Goal: Task Accomplishment & Management: Manage account settings

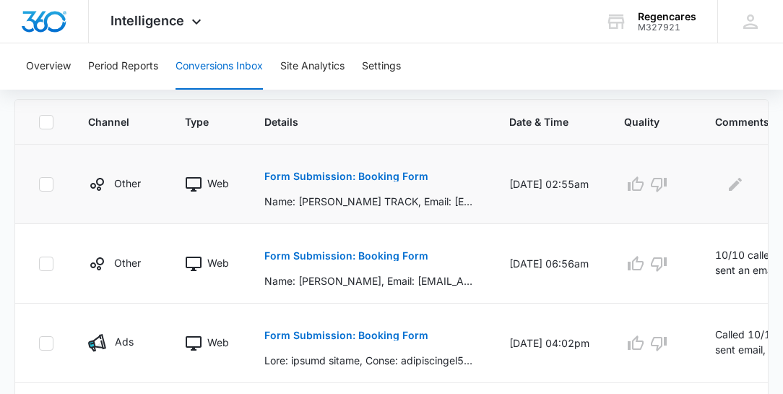
scroll to position [330, 0]
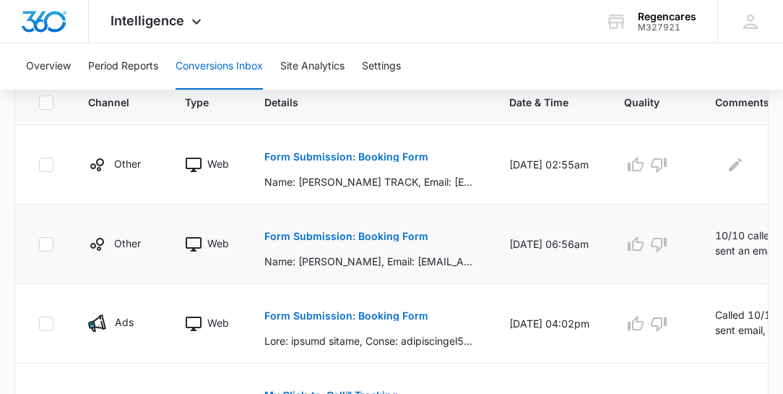
click at [745, 235] on p "10/10 called pt. and sent an email, will call again today" at bounding box center [773, 244] width 116 height 33
click at [349, 232] on p "Form Submission: Booking Form" at bounding box center [346, 236] width 164 height 10
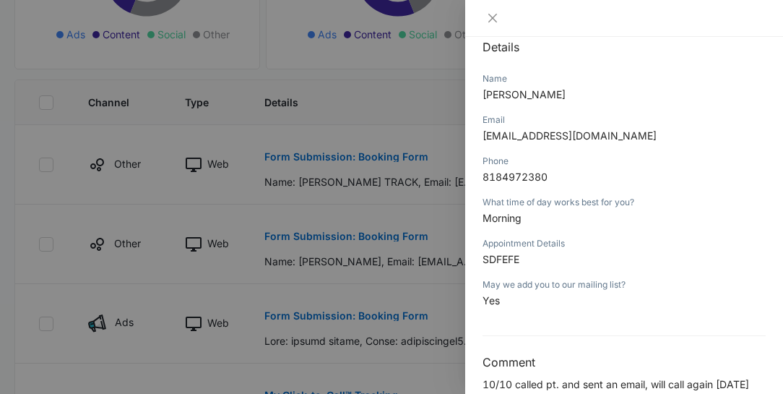
scroll to position [189, 0]
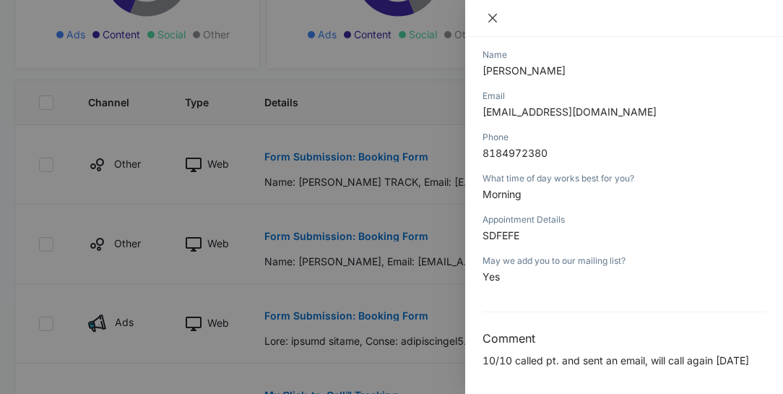
click at [495, 17] on icon "close" at bounding box center [493, 18] width 12 height 12
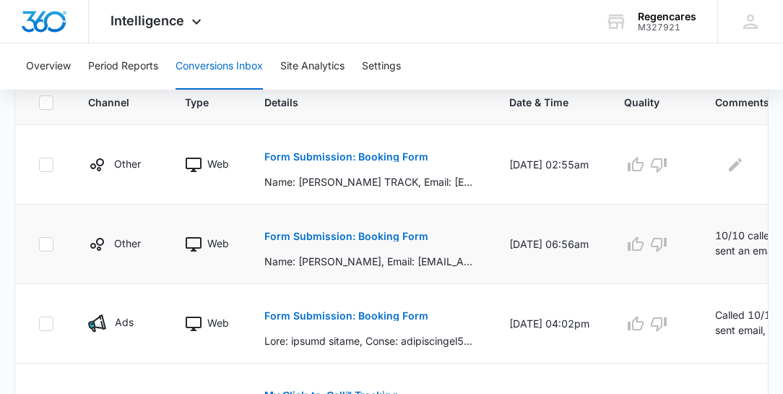
click at [585, 264] on td "10/10/25 at 06:56am" at bounding box center [549, 243] width 115 height 79
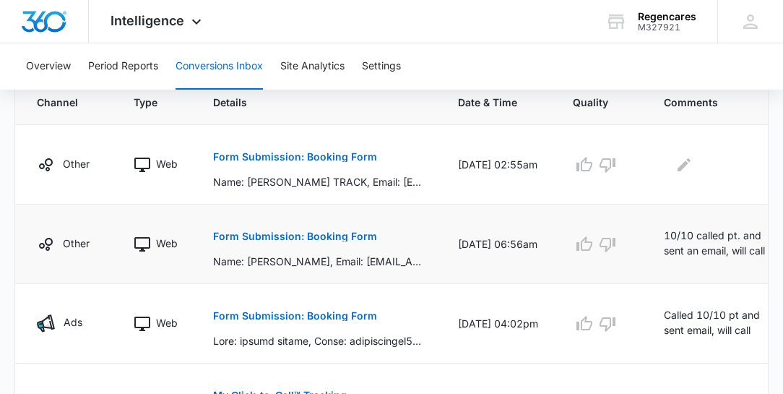
scroll to position [0, 55]
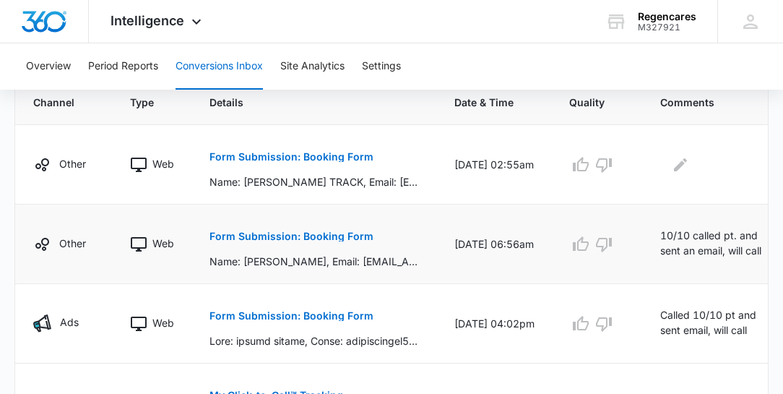
click at [783, 240] on icon "Edit Comments" at bounding box center [791, 238] width 17 height 17
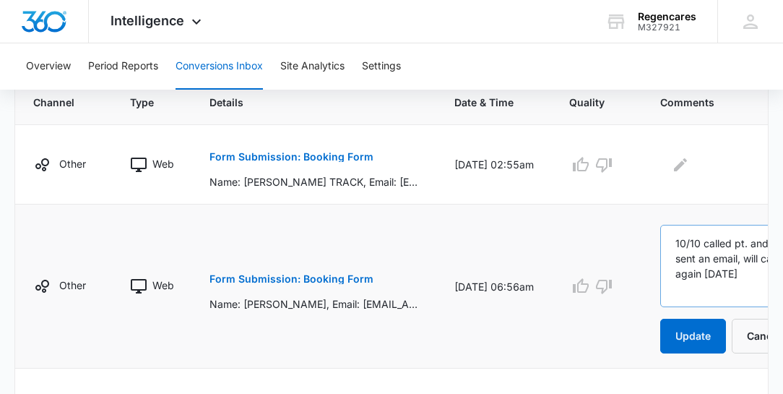
scroll to position [45, 0]
click at [699, 288] on textarea "10/10 called pt. and sent an email, will call again today" at bounding box center [729, 266] width 138 height 82
type textarea "10/10 called pt. and sent an email, will call again today. called.called and pt"
